Goal: Task Accomplishment & Management: Use online tool/utility

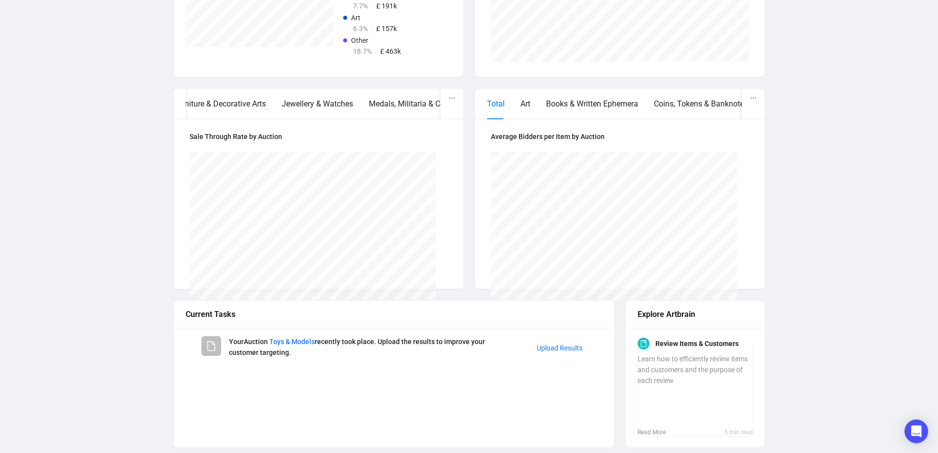
scroll to position [371, 0]
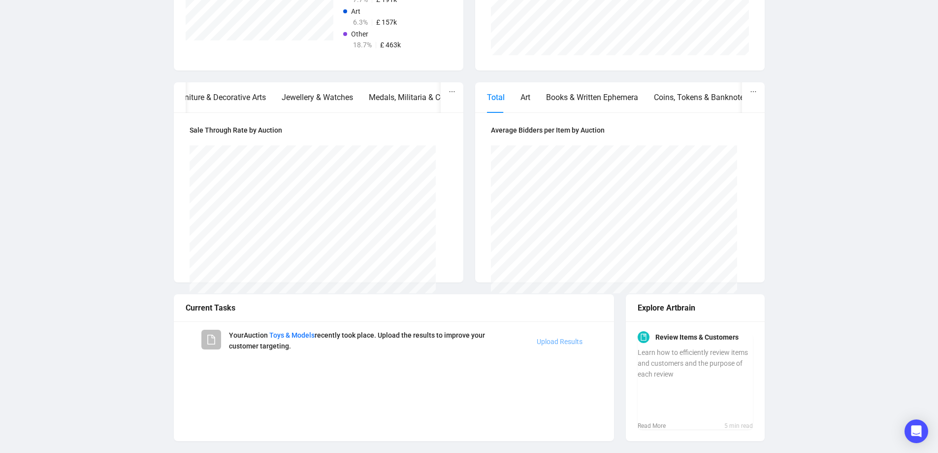
click at [560, 341] on link "Upload Results" at bounding box center [560, 341] width 46 height 8
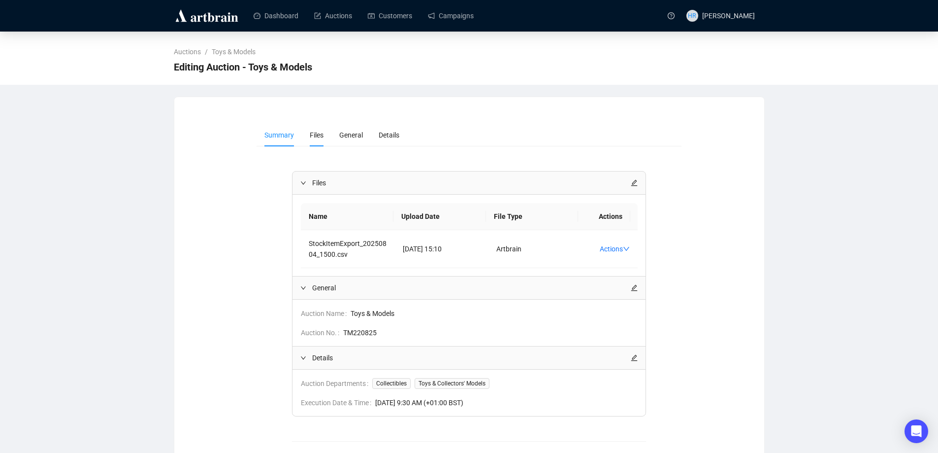
click at [317, 133] on span "Files" at bounding box center [317, 135] width 14 height 8
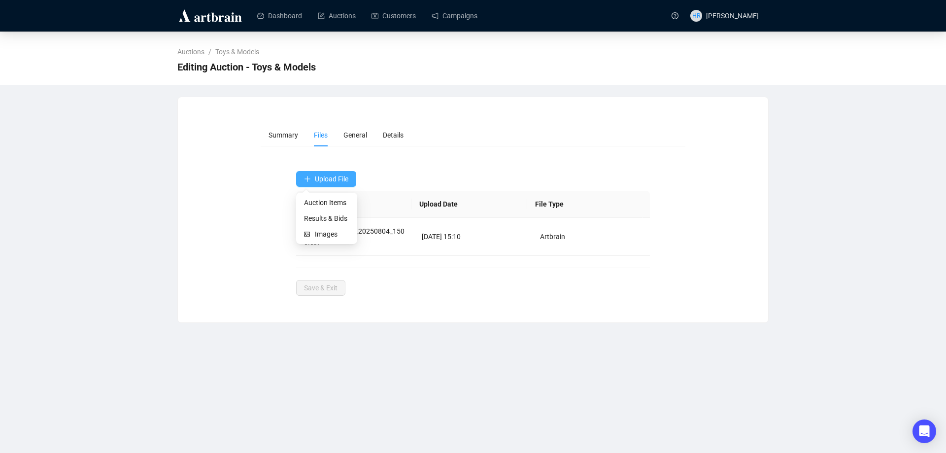
click at [320, 182] on span "Upload File" at bounding box center [331, 179] width 33 height 8
click at [318, 216] on span "Results & Bids" at bounding box center [326, 218] width 45 height 11
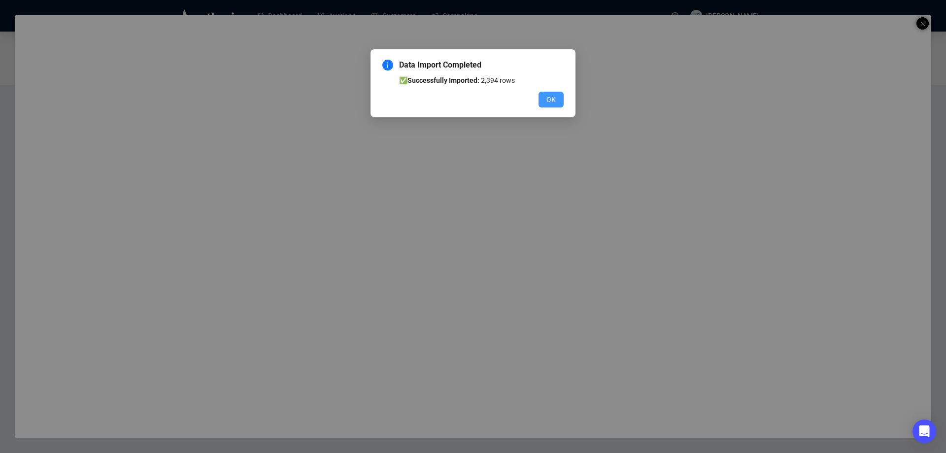
click at [553, 96] on span "OK" at bounding box center [550, 99] width 9 height 11
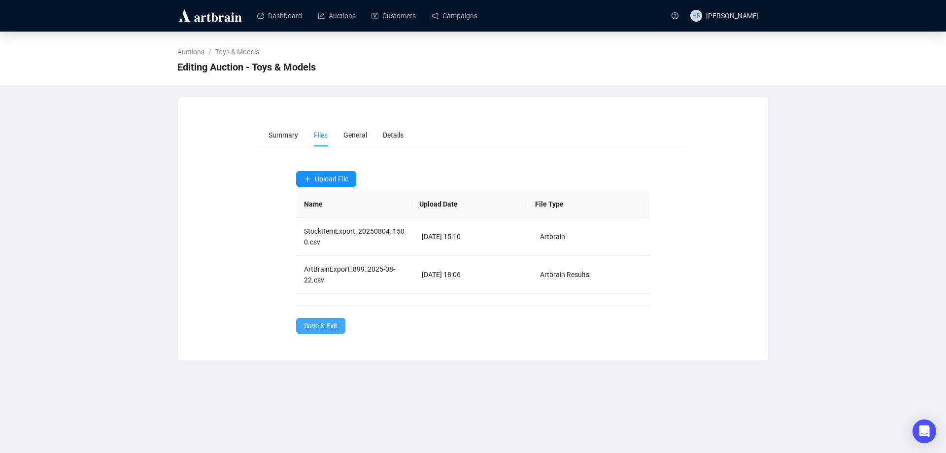
click at [323, 323] on span "Save & Exit" at bounding box center [320, 325] width 33 height 11
